Goal: Task Accomplishment & Management: Manage account settings

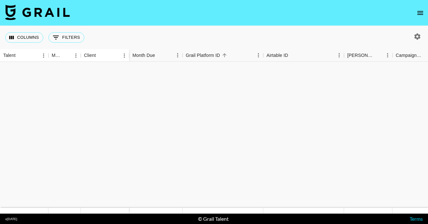
scroll to position [177, 0]
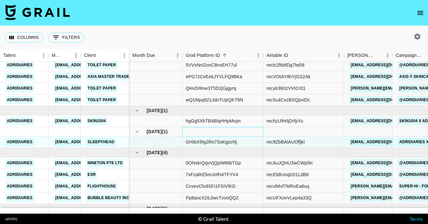
click at [232, 128] on div at bounding box center [222, 131] width 81 height 9
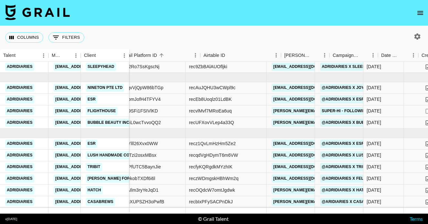
scroll to position [252, 0]
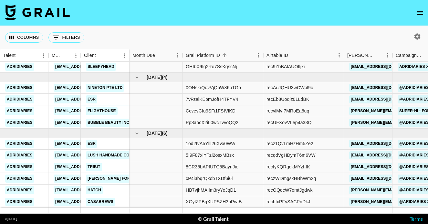
click at [89, 98] on link "ESR" at bounding box center [91, 99] width 11 height 8
click at [0, 0] on section "Columns 0 Filters + Booking Talent Manager Client Month Due Grail Platform ID A…" at bounding box center [214, 112] width 428 height 224
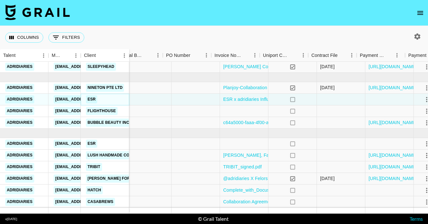
scroll to position [252, 943]
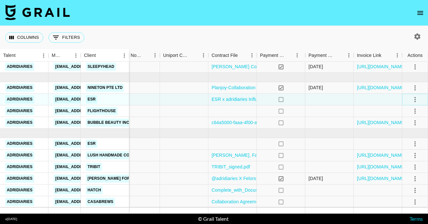
click at [417, 99] on icon "select merge strategy" at bounding box center [415, 100] width 8 height 8
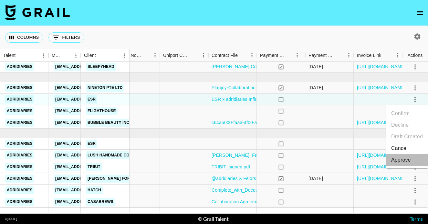
click at [406, 161] on div "Approve" at bounding box center [401, 160] width 20 height 8
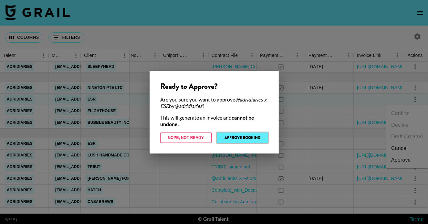
click at [245, 137] on button "Approve Booking" at bounding box center [242, 137] width 51 height 10
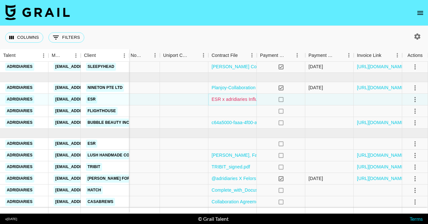
click at [244, 98] on link "ESR x adridiaries Influencer Agreement (1).pdf" at bounding box center [260, 99] width 96 height 6
click at [416, 101] on icon "select merge strategy" at bounding box center [415, 100] width 8 height 8
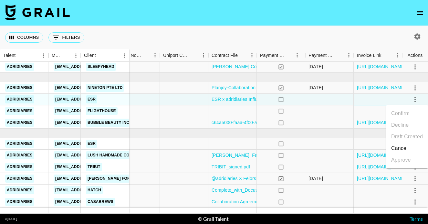
click at [360, 99] on div at bounding box center [378, 100] width 48 height 12
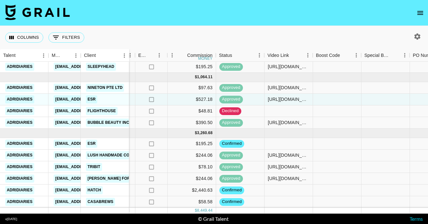
scroll to position [252, 597]
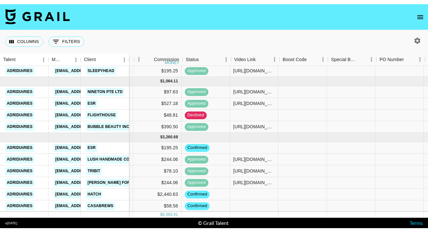
scroll to position [31, 630]
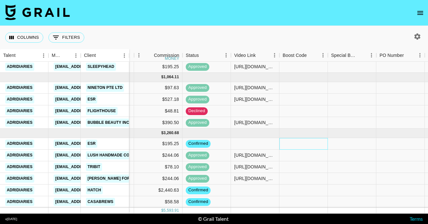
click at [310, 148] on div at bounding box center [303, 144] width 48 height 12
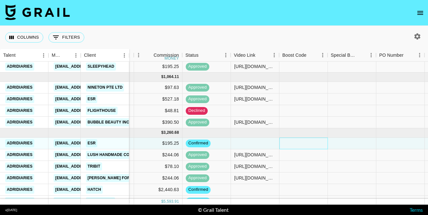
scroll to position [31, 630]
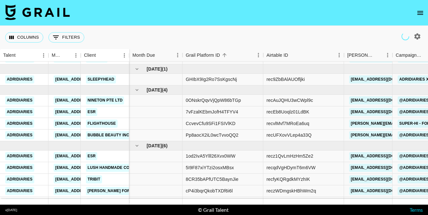
scroll to position [39, 0]
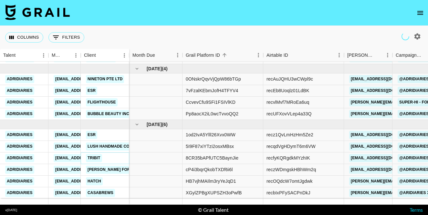
click at [92, 158] on link "Tribit" at bounding box center [94, 158] width 16 height 8
click at [0, 0] on section "Columns 0 Filters + Booking Talent Manager Client Month Due Grail Platform ID A…" at bounding box center [214, 107] width 428 height 215
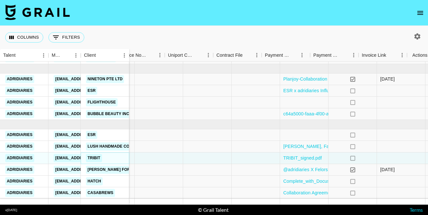
scroll to position [39, 943]
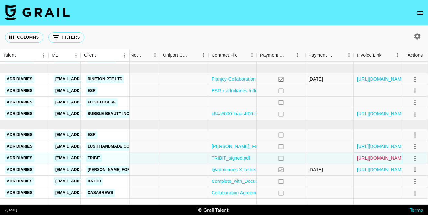
click at [383, 159] on link "https://in.xero.com/Tt2WszBTYn9QCxybyyJqkqUWlUB2oL8yjqeYsuGc" at bounding box center [381, 158] width 49 height 6
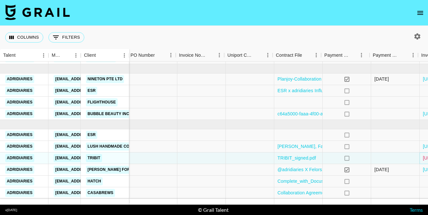
scroll to position [39, 879]
click at [303, 147] on link "Adriana Sosa, Fall Gourman INF Services Agreement (2).pdf" at bounding box center [343, 146] width 134 height 6
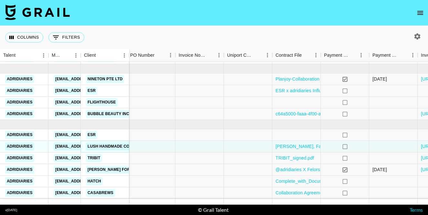
click at [104, 146] on link "Lush Handmade Cosmetics LTD" at bounding box center [121, 147] width 71 height 8
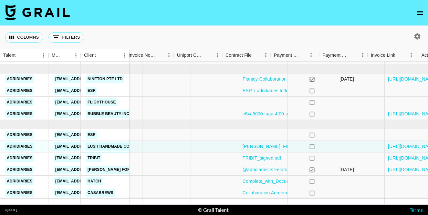
scroll to position [39, 943]
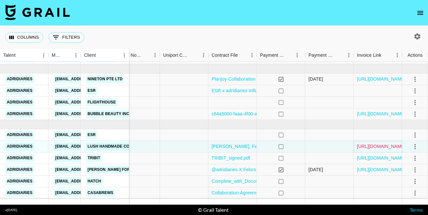
click at [382, 146] on link "https://in.xero.com/gjh6OFsVY1fUItPXkFKNDUzp4EFuZepTWgXxgNiV" at bounding box center [381, 146] width 49 height 6
